Goal: Transaction & Acquisition: Purchase product/service

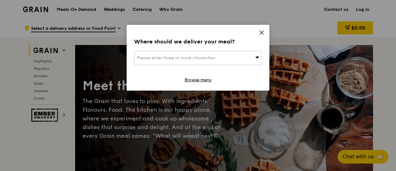
click at [262, 31] on icon at bounding box center [262, 33] width 6 height 6
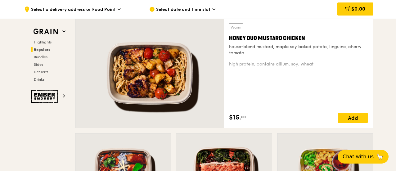
scroll to position [435, 0]
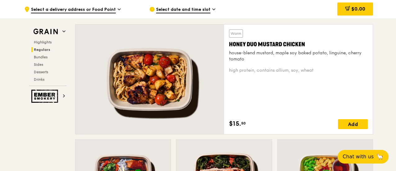
click at [162, 79] on div at bounding box center [150, 80] width 149 height 110
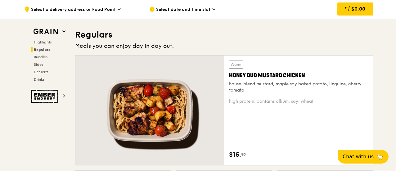
scroll to position [404, 0]
click at [154, 85] on div at bounding box center [150, 111] width 149 height 110
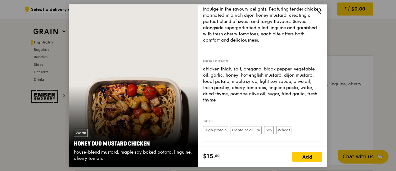
scroll to position [62, 0]
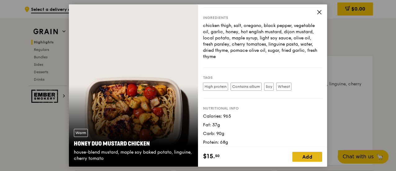
click at [311, 156] on div "Add" at bounding box center [308, 157] width 30 height 10
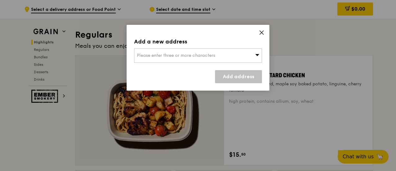
click at [233, 59] on div "Please enter three or more characters" at bounding box center [198, 55] width 128 height 14
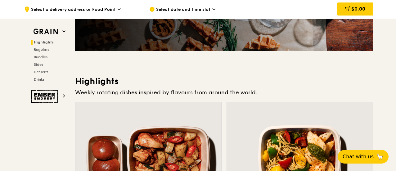
scroll to position [0, 0]
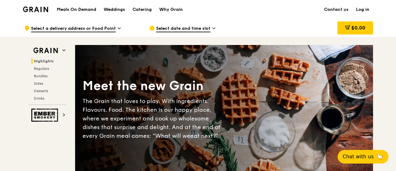
click at [114, 31] on span "Select a delivery address or Food Point" at bounding box center [73, 28] width 85 height 7
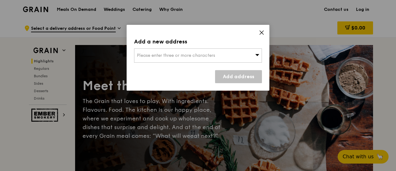
click at [262, 29] on div "Add a new address Please enter three or more characters Add address" at bounding box center [198, 58] width 143 height 66
click at [263, 31] on icon at bounding box center [262, 33] width 6 height 6
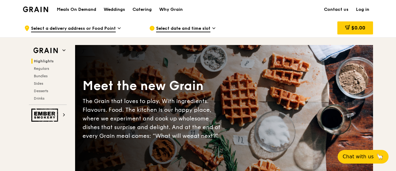
click at [198, 28] on span "Select date and time slot" at bounding box center [183, 28] width 54 height 7
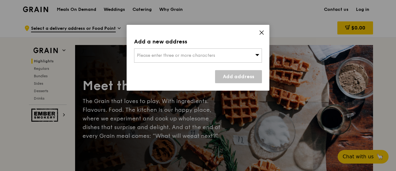
click at [266, 34] on div "Add a new address Please enter three or more characters Add address" at bounding box center [198, 58] width 143 height 66
click at [259, 30] on icon at bounding box center [262, 33] width 6 height 6
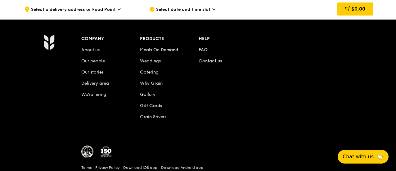
scroll to position [2643, 0]
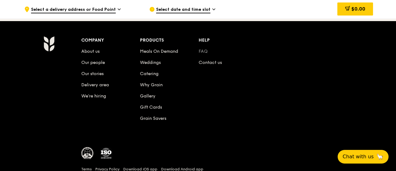
click at [201, 49] on link "FAQ" at bounding box center [203, 51] width 9 height 5
click at [204, 60] on link "Contact us" at bounding box center [210, 62] width 23 height 5
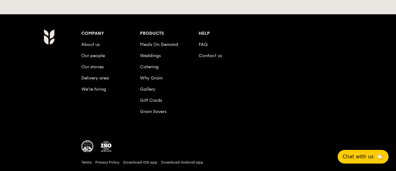
scroll to position [309, 0]
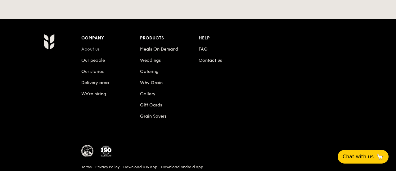
click at [92, 51] on link "About us" at bounding box center [90, 49] width 18 height 5
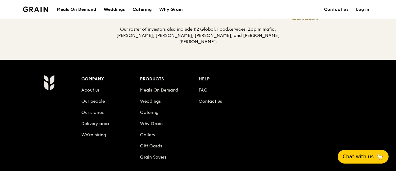
scroll to position [684, 0]
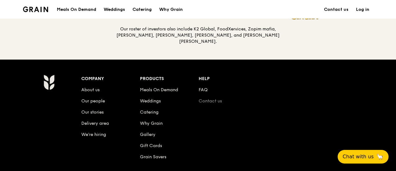
click at [211, 101] on link "Contact us" at bounding box center [210, 100] width 23 height 5
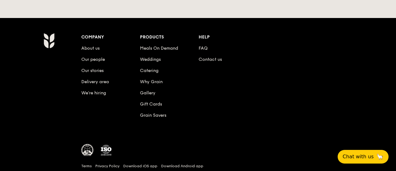
scroll to position [311, 0]
